Goal: Transaction & Acquisition: Purchase product/service

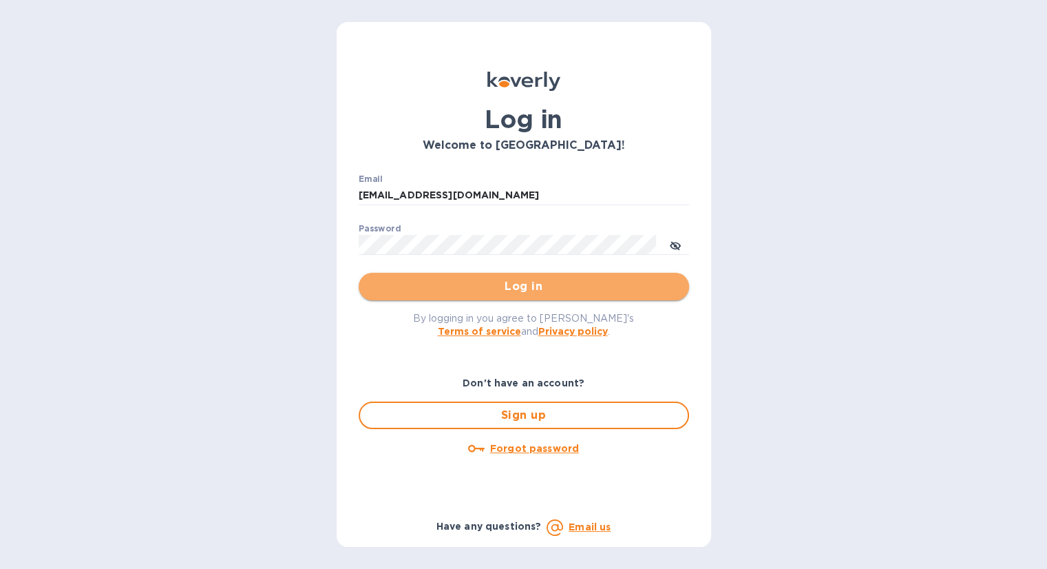
click at [570, 284] on span "Log in" at bounding box center [524, 286] width 309 height 17
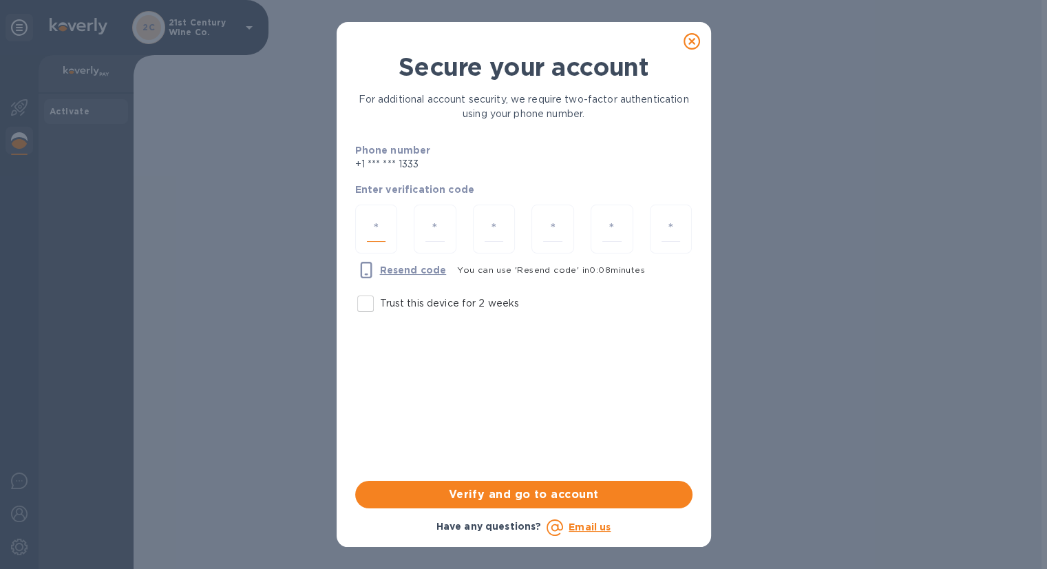
click at [373, 224] on input "number" at bounding box center [376, 228] width 19 height 25
type input "6"
type input "1"
type input "9"
type input "4"
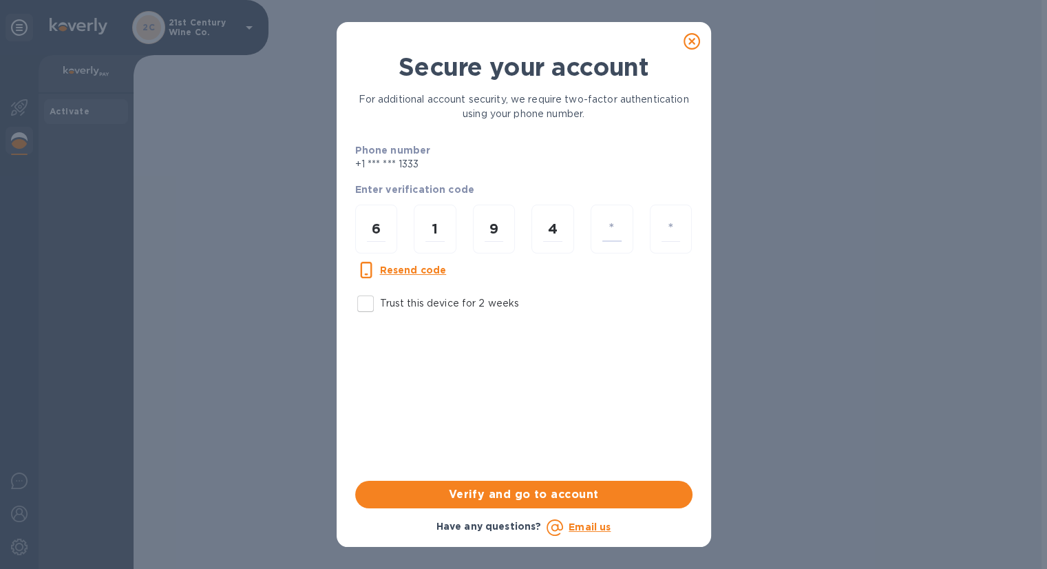
type input "5"
type input "1"
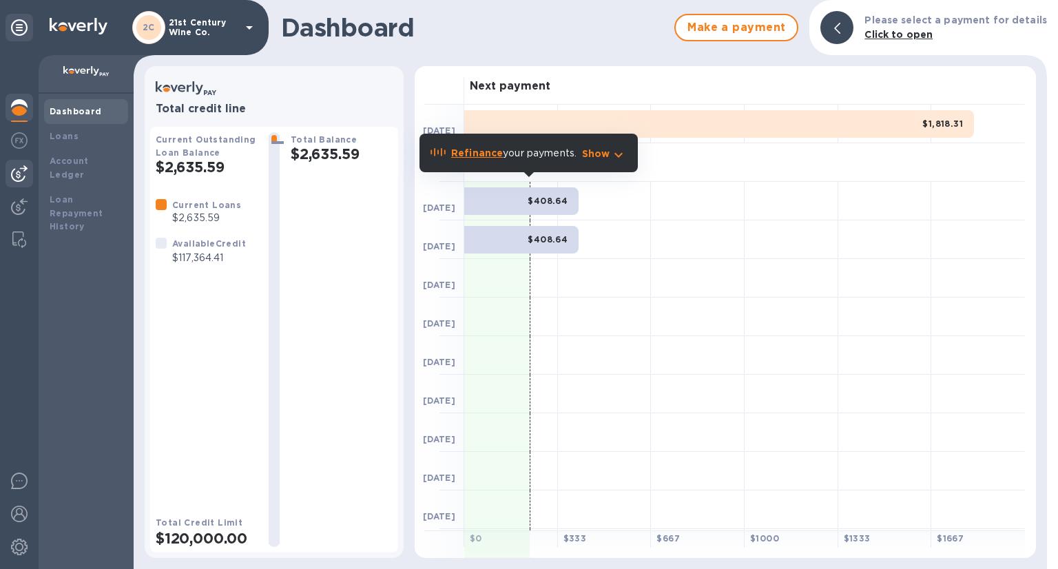
click at [18, 172] on img at bounding box center [19, 173] width 17 height 17
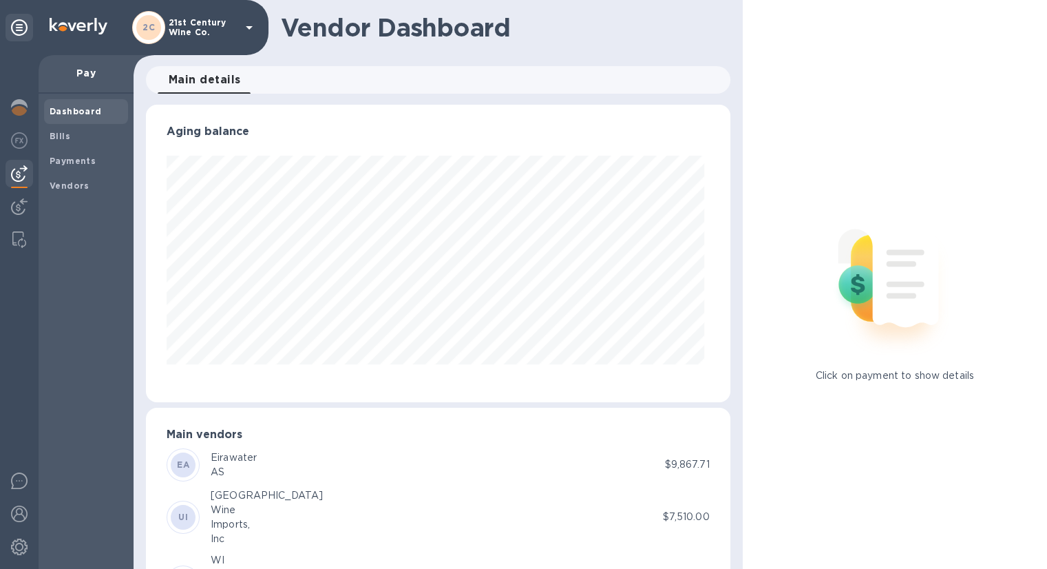
scroll to position [298, 578]
click at [63, 136] on b "Bills" at bounding box center [60, 136] width 21 height 10
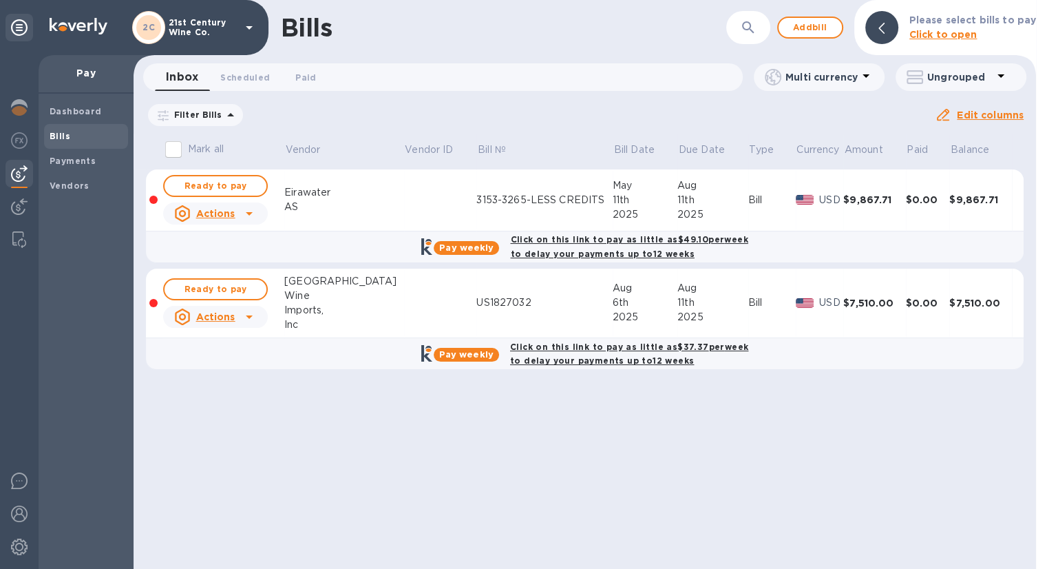
click at [605, 247] on div "Click on this link to pay as little as $49.10 per week to delay your payments u…" at bounding box center [629, 246] width 243 height 34
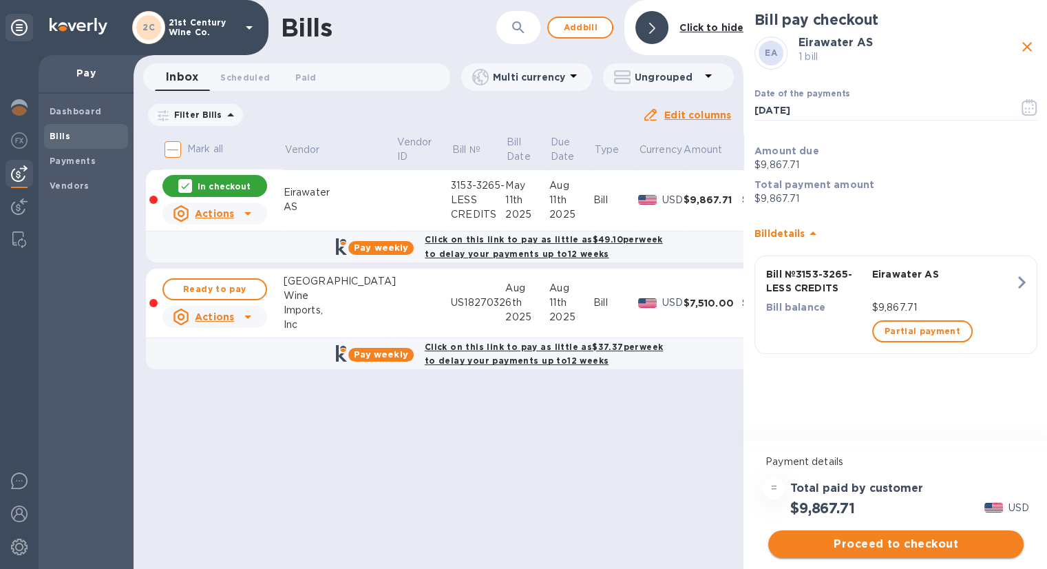
click at [894, 545] on span "Proceed to checkout" at bounding box center [896, 544] width 233 height 17
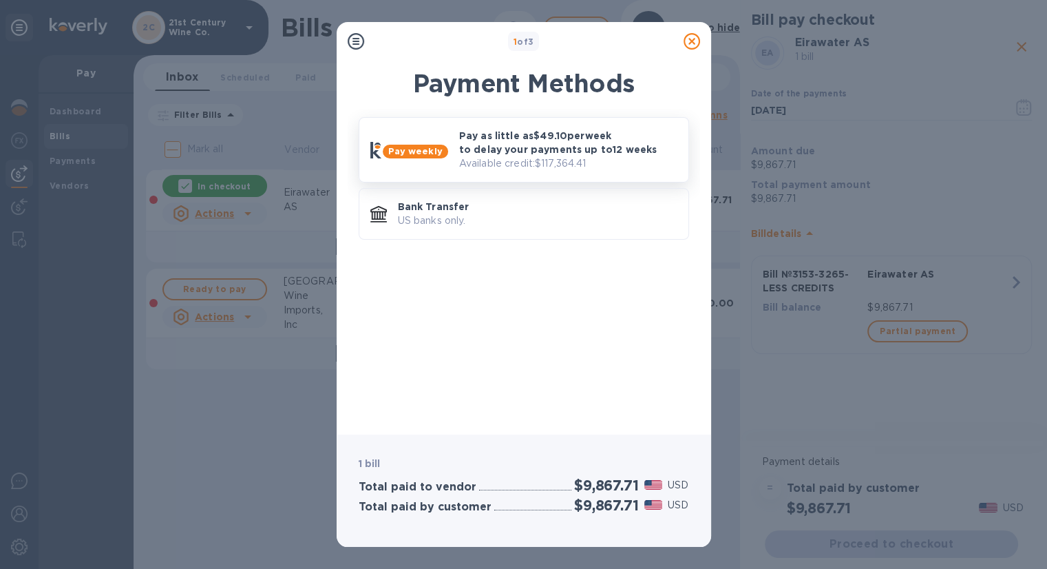
click at [589, 144] on p "Pay as little as $49.10 per week to delay your payments up to 12 weeks" at bounding box center [568, 143] width 218 height 28
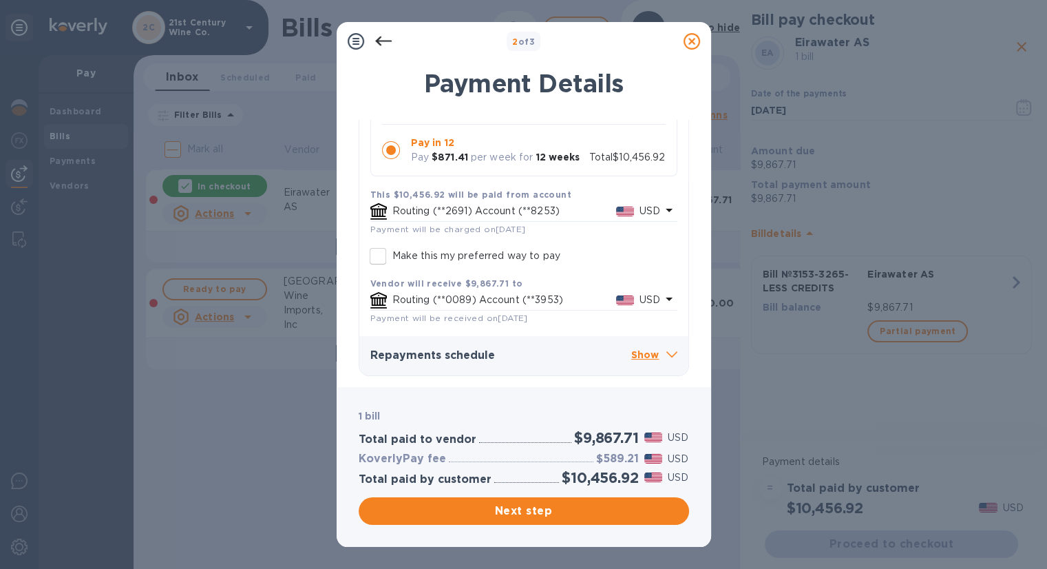
click at [640, 352] on p "Show" at bounding box center [655, 355] width 46 height 17
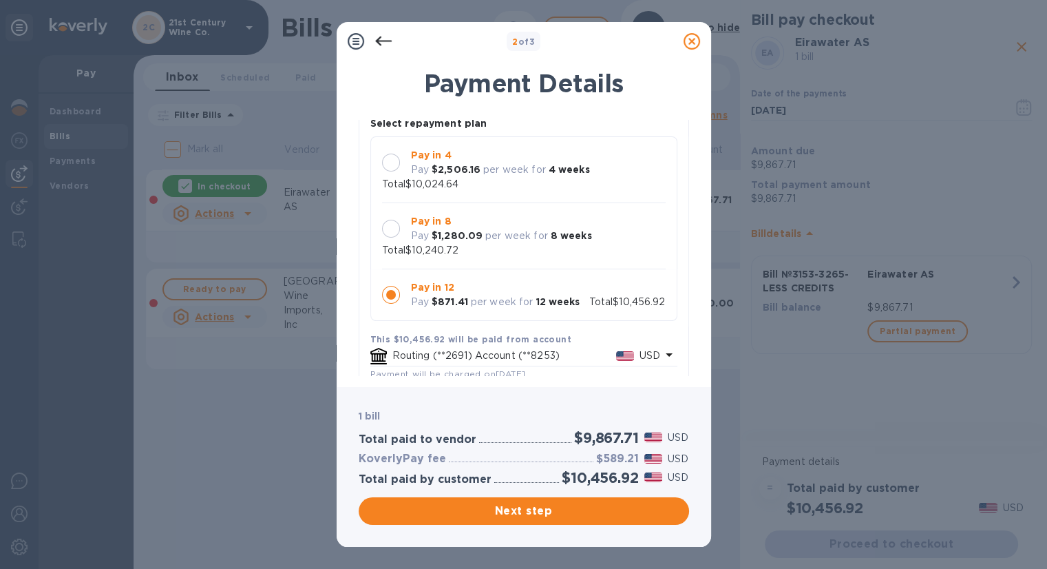
scroll to position [138, 0]
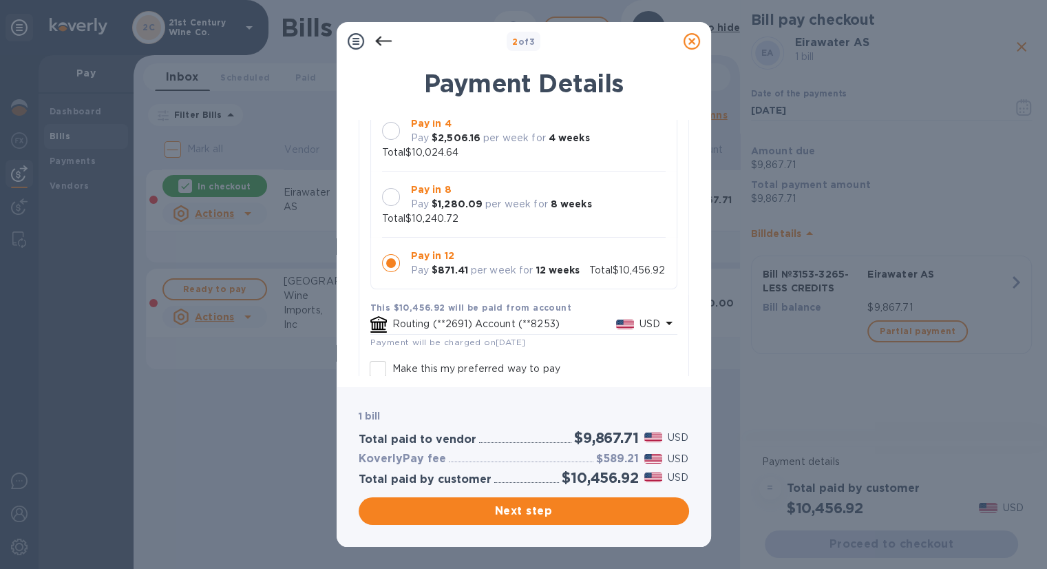
click at [396, 200] on div at bounding box center [391, 197] width 18 height 18
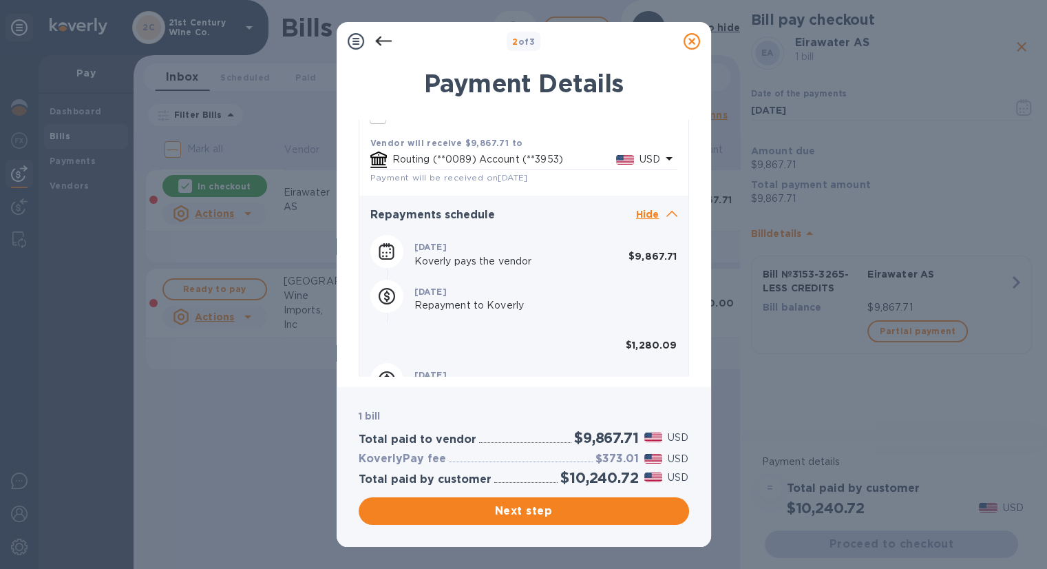
scroll to position [0, 0]
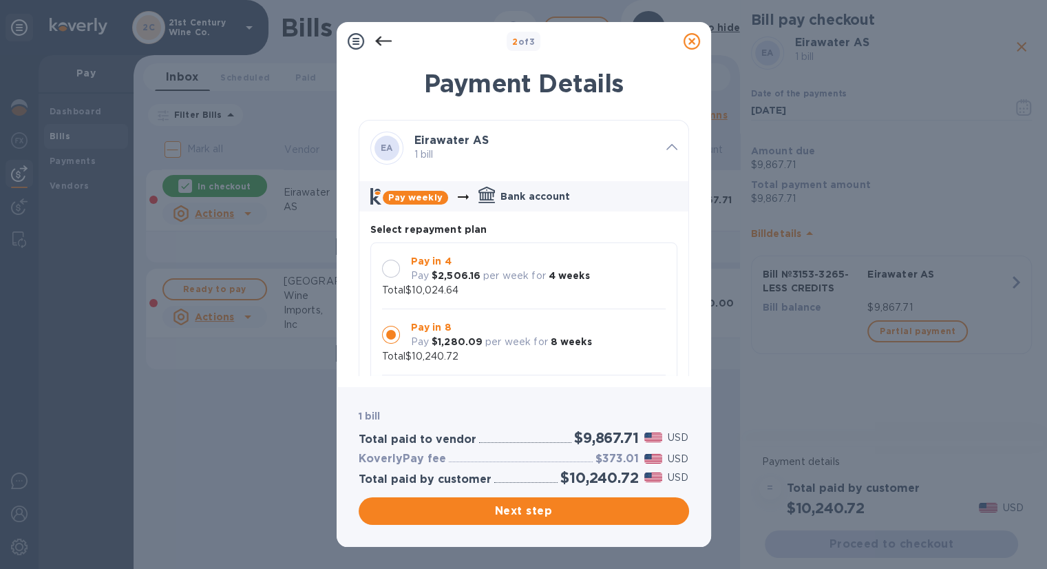
click at [379, 39] on icon at bounding box center [383, 41] width 17 height 17
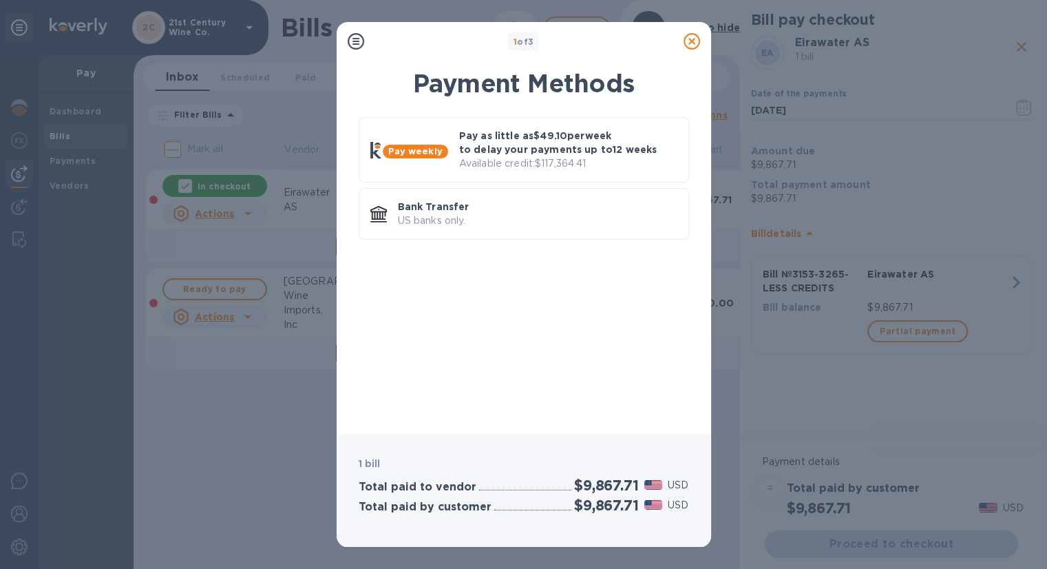
click at [698, 42] on icon at bounding box center [692, 41] width 17 height 17
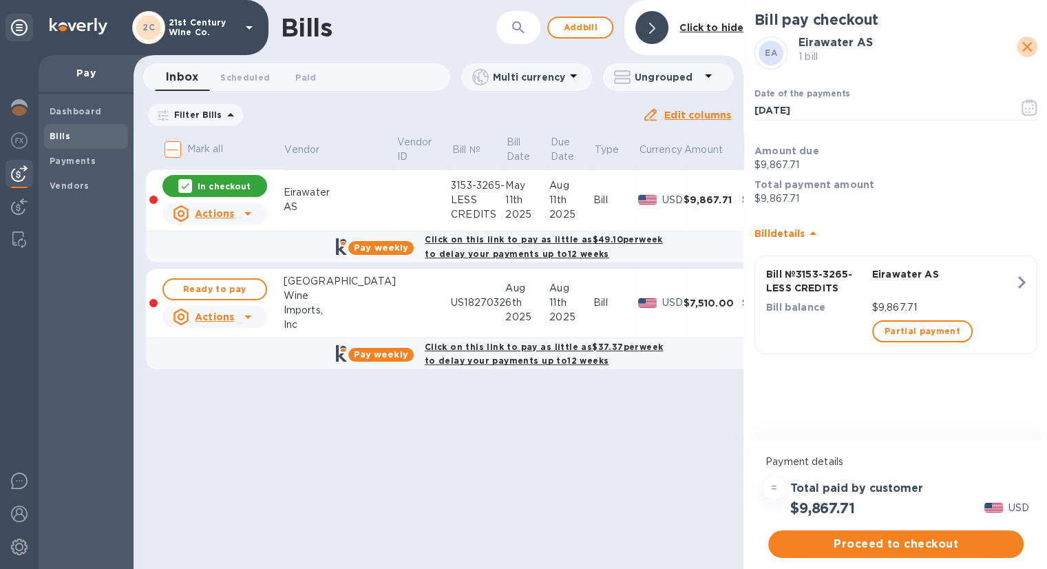
click at [1030, 45] on icon "close" at bounding box center [1027, 47] width 17 height 17
